Goal: Navigation & Orientation: Find specific page/section

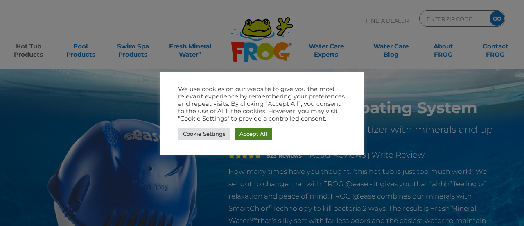
click at [249, 133] on link "Accept All" at bounding box center [254, 133] width 38 height 13
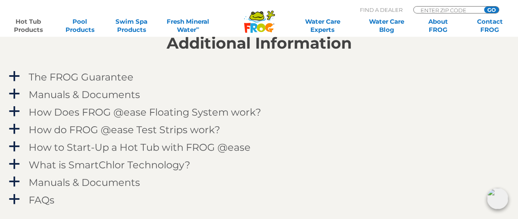
scroll to position [823, 0]
click at [206, 111] on h4 "How Does FROG @ease Floating System work?" at bounding box center [145, 111] width 233 height 11
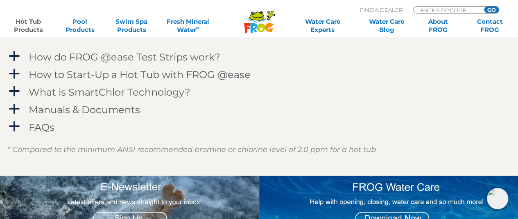
scroll to position [1122, 0]
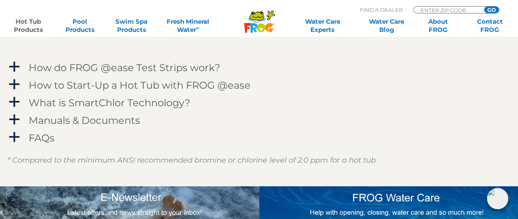
click at [434, 6] on div "ENTER ZIP CODE GO" at bounding box center [456, 9] width 86 height 7
click at [431, 10] on input "Zip Code Form" at bounding box center [447, 10] width 55 height 7
type input "49341"
click at [484, 7] on input "GO" at bounding box center [491, 10] width 15 height 7
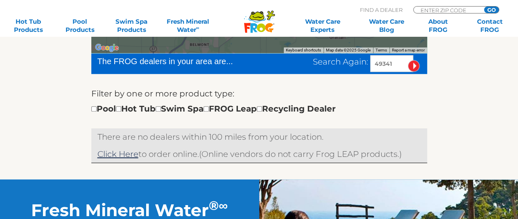
scroll to position [249, 0]
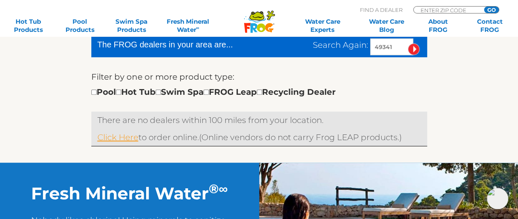
click at [110, 139] on link "Click Here" at bounding box center [117, 138] width 41 height 10
